Goal: Find specific page/section: Find specific page/section

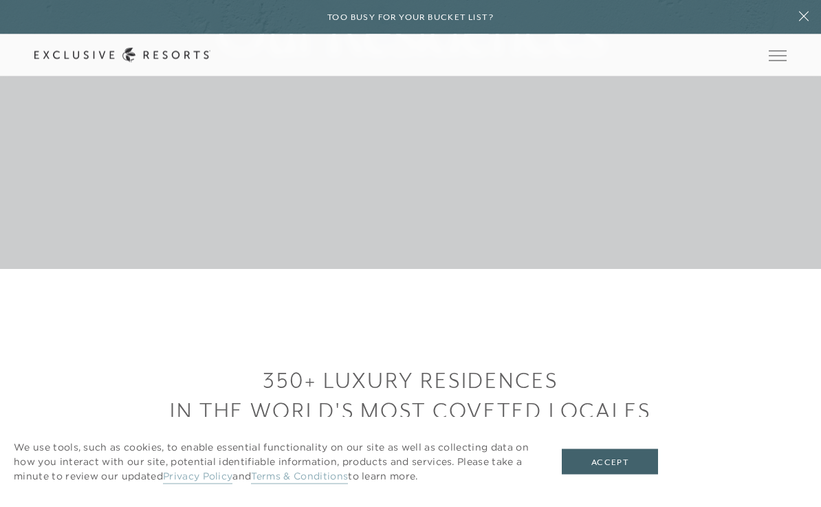
click at [601, 475] on button "Accept" at bounding box center [610, 462] width 96 height 26
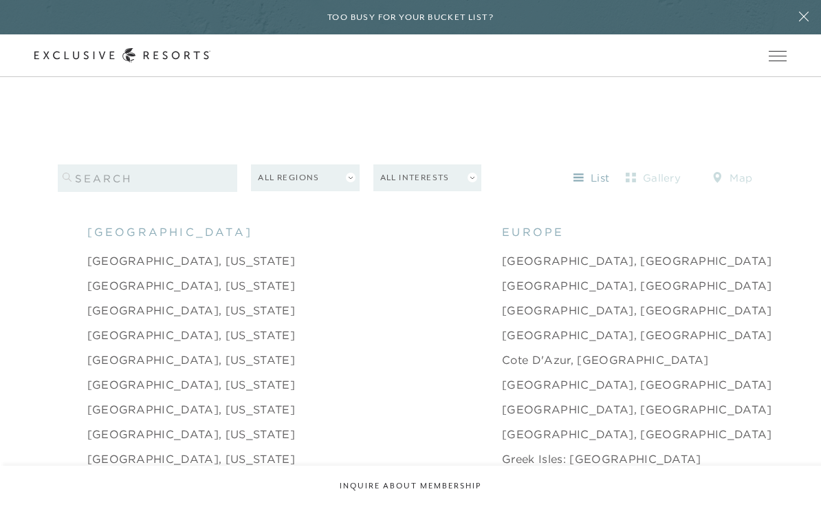
scroll to position [1145, 0]
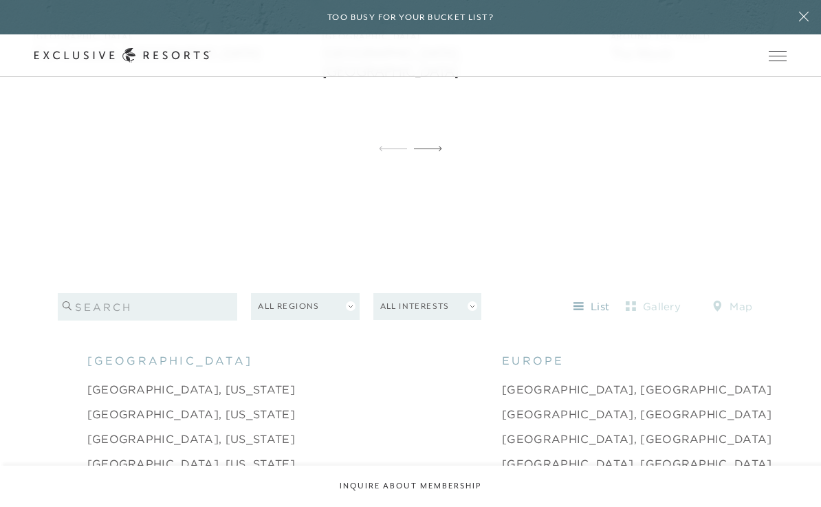
click at [79, 320] on input "search" at bounding box center [148, 307] width 180 height 28
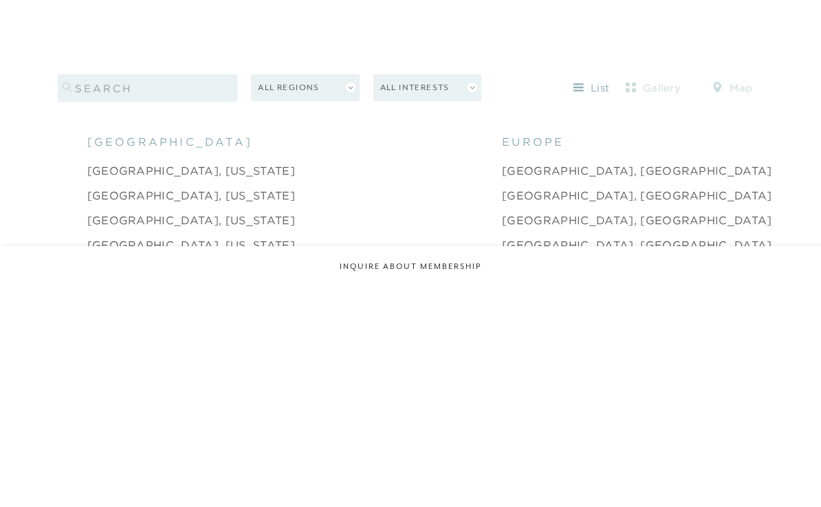
scroll to position [1365, 0]
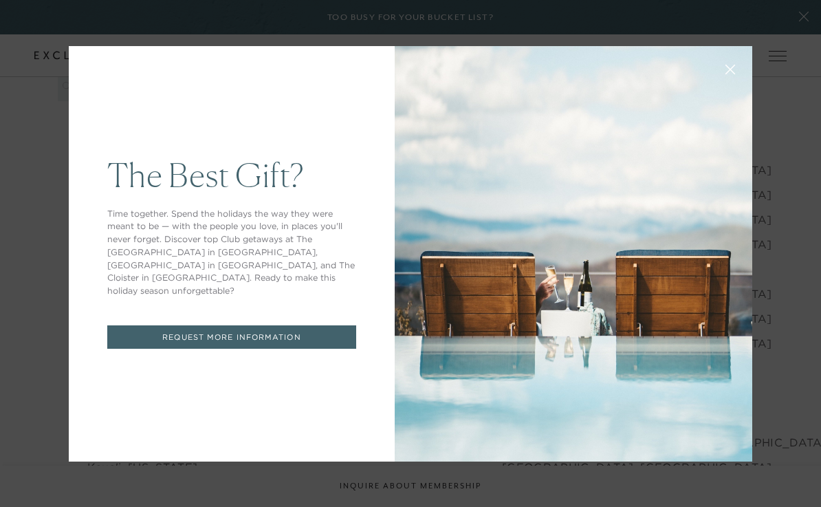
click at [727, 72] on icon at bounding box center [730, 69] width 9 height 9
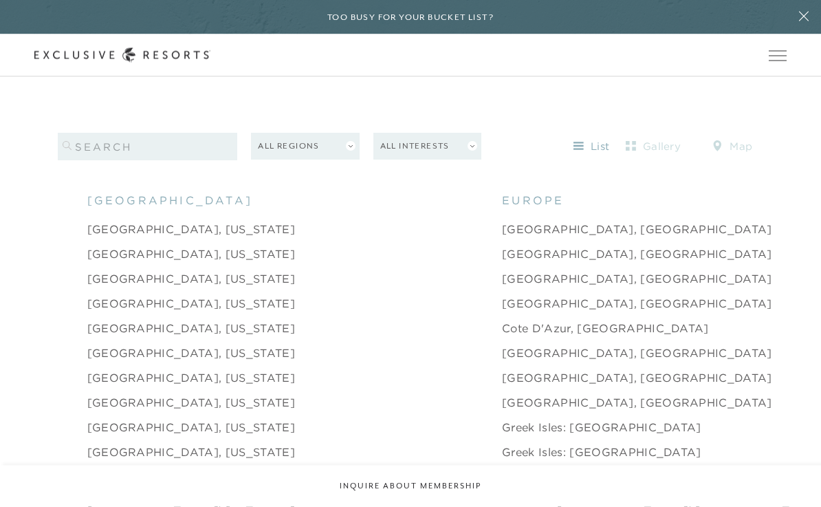
scroll to position [1306, 0]
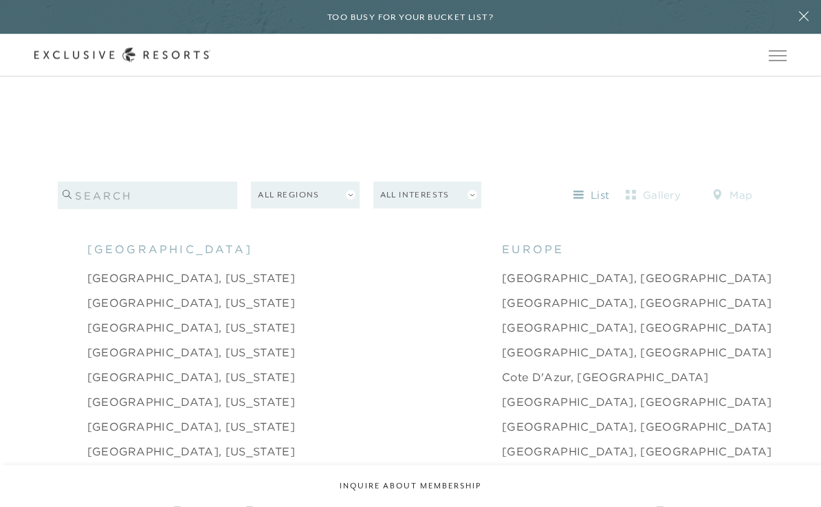
click at [336, 209] on button "All Regions" at bounding box center [305, 195] width 108 height 27
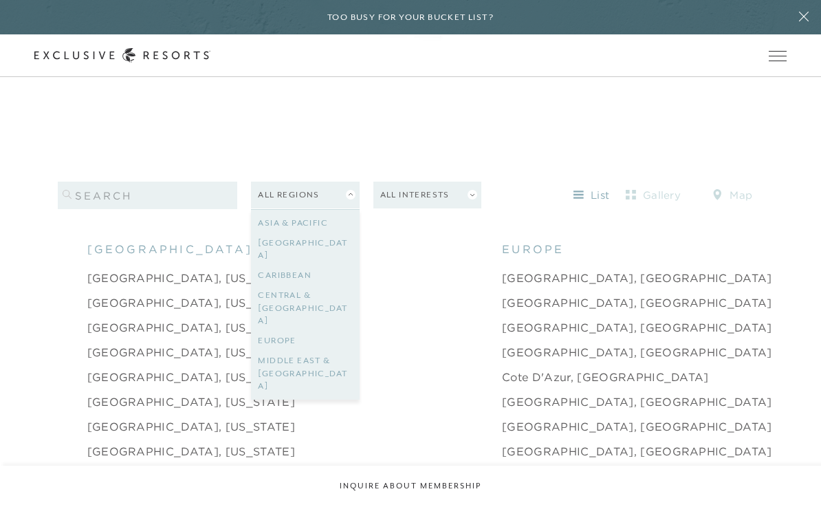
click at [333, 303] on link "Central & [GEOGRAPHIC_DATA]" at bounding box center [305, 307] width 94 height 45
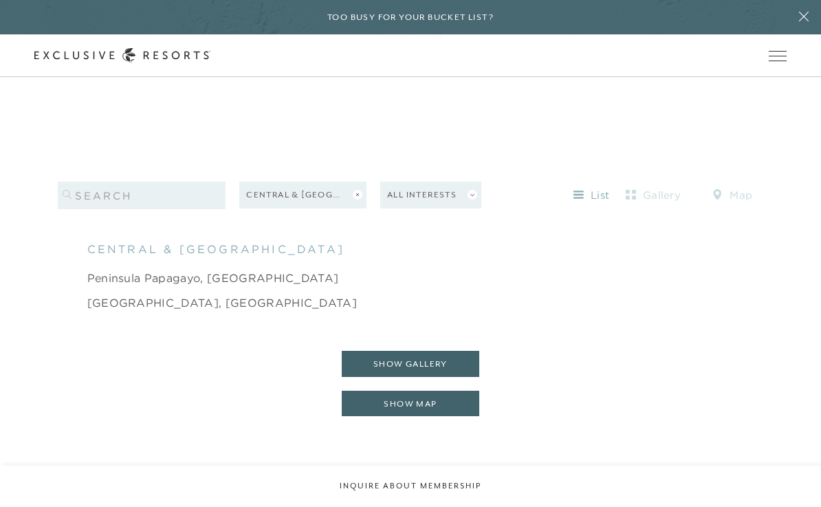
click at [337, 208] on button "Central & [GEOGRAPHIC_DATA]" at bounding box center [302, 195] width 127 height 27
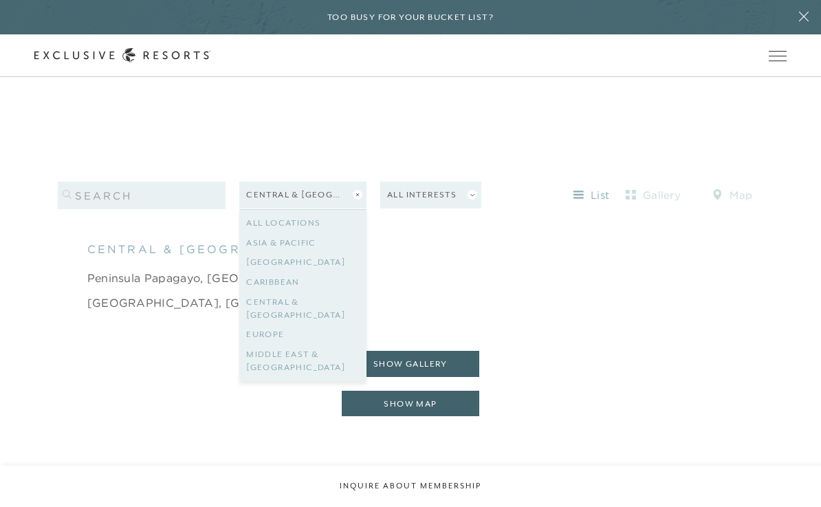
click at [329, 272] on link "[GEOGRAPHIC_DATA]" at bounding box center [302, 262] width 113 height 20
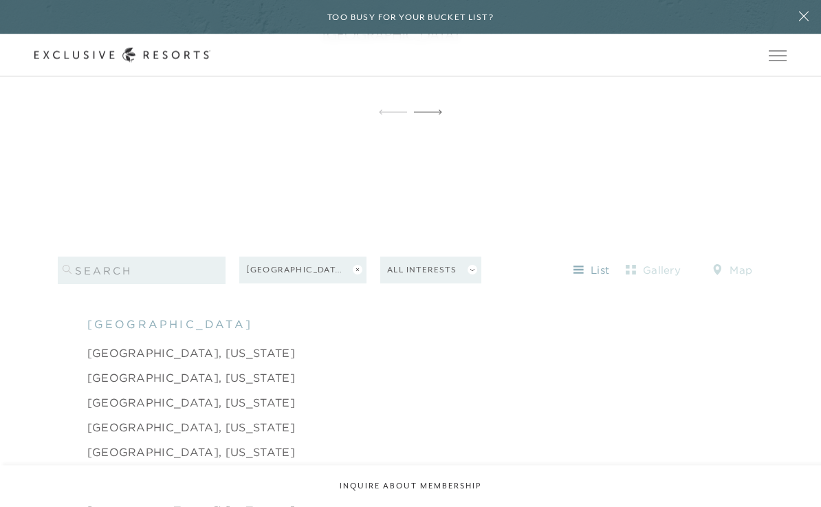
scroll to position [1181, 0]
click at [73, 284] on input "search" at bounding box center [142, 272] width 168 height 28
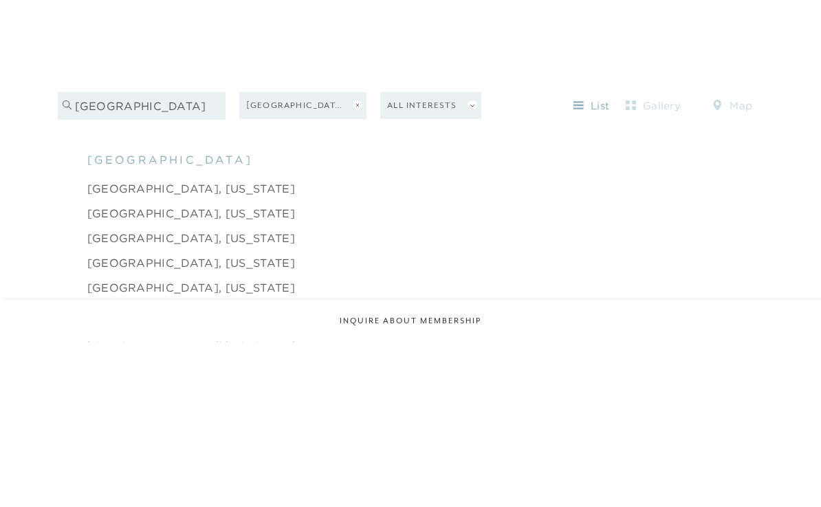
type input "[GEOGRAPHIC_DATA]"
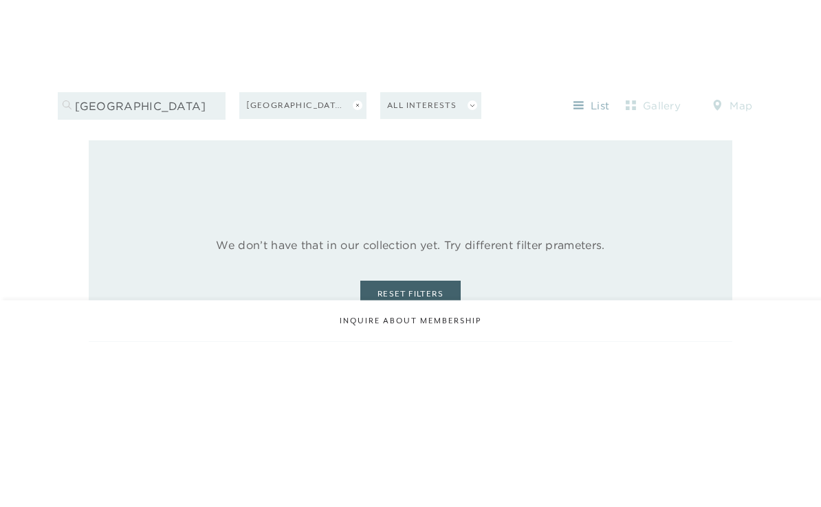
scroll to position [1346, 0]
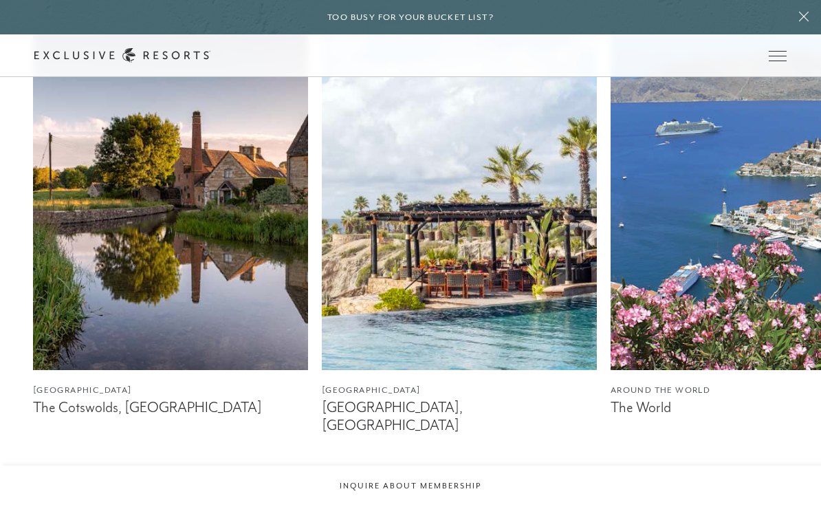
scroll to position [791, 0]
